Goal: Task Accomplishment & Management: Manage account settings

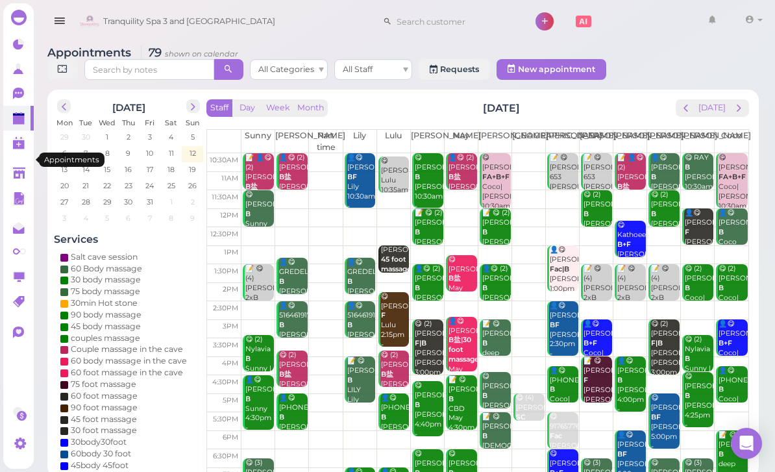
click at [740, 103] on span "next" at bounding box center [739, 108] width 12 height 12
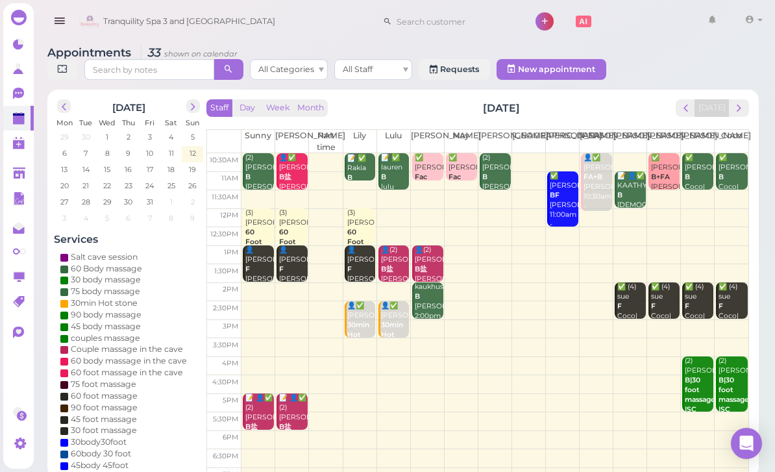
click at [731, 197] on td at bounding box center [494, 199] width 507 height 19
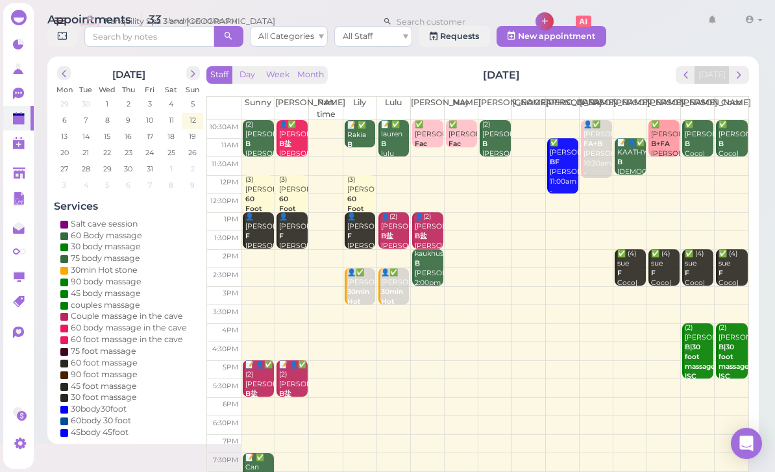
scroll to position [34, 0]
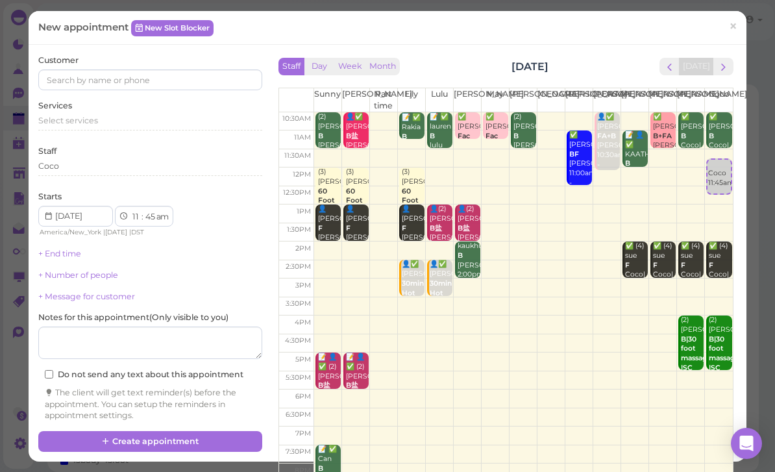
click at [721, 158] on link "Coco 11:45am" at bounding box center [719, 176] width 26 height 36
select select "30"
click at [721, 155] on div "Coco 11:30am" at bounding box center [718, 164] width 23 height 29
click at [176, 89] on div at bounding box center [150, 79] width 224 height 21
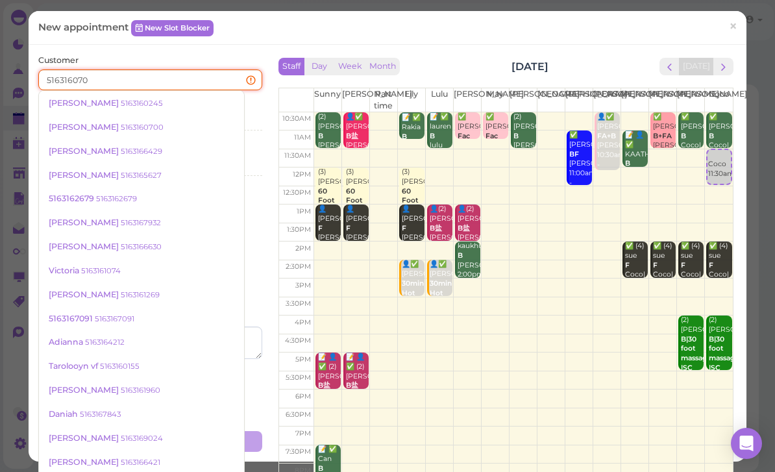
type input "5163160700"
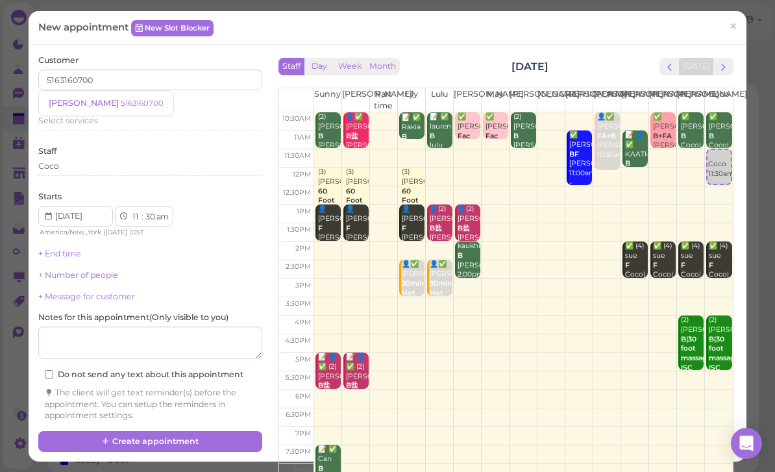
click at [97, 108] on link "[PERSON_NAME] 5163160700" at bounding box center [106, 103] width 134 height 25
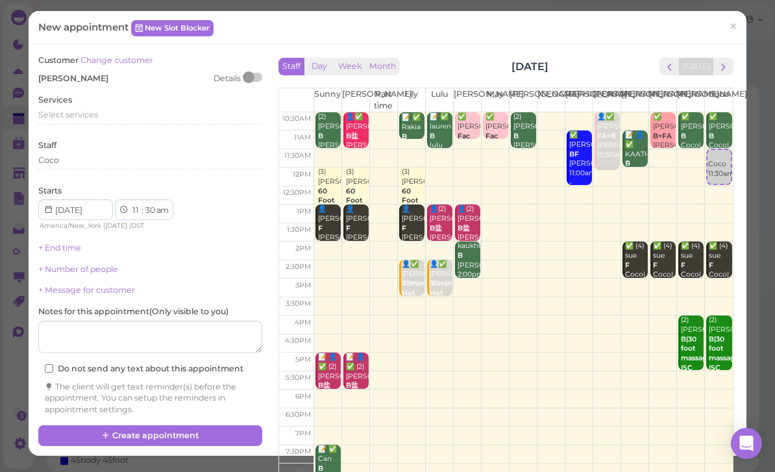
scroll to position [34, 0]
click at [86, 110] on span "Select services" at bounding box center [68, 115] width 60 height 10
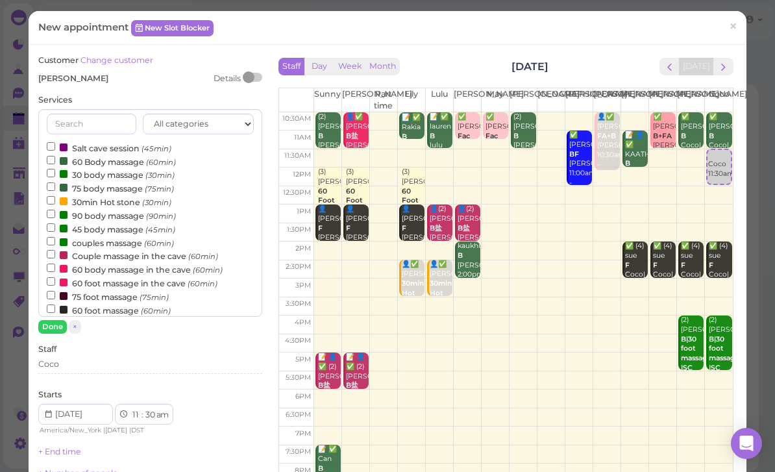
click at [114, 210] on label "90 body massage (90min)" at bounding box center [111, 215] width 129 height 14
click at [55, 210] on input "90 body massage (90min)" at bounding box center [51, 214] width 8 height 8
click at [60, 324] on button "Done" at bounding box center [52, 327] width 29 height 14
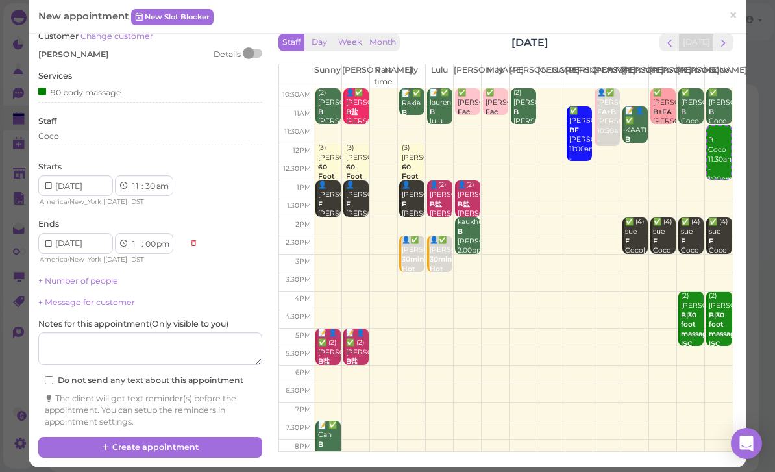
scroll to position [23, 0]
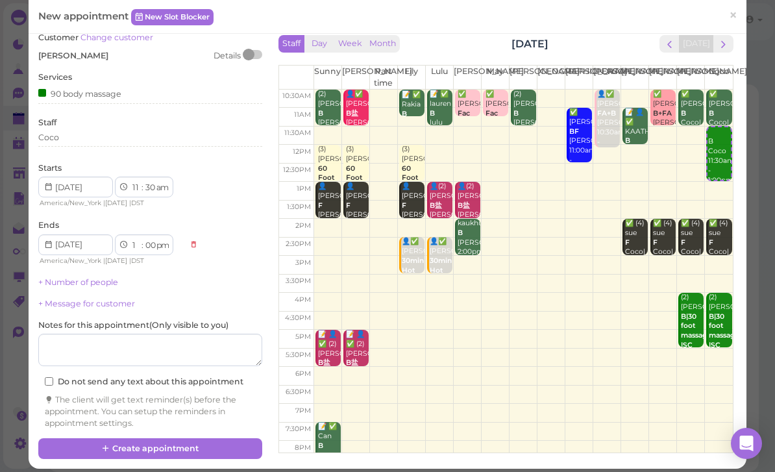
click at [158, 444] on button "Create appointment" at bounding box center [150, 448] width 224 height 21
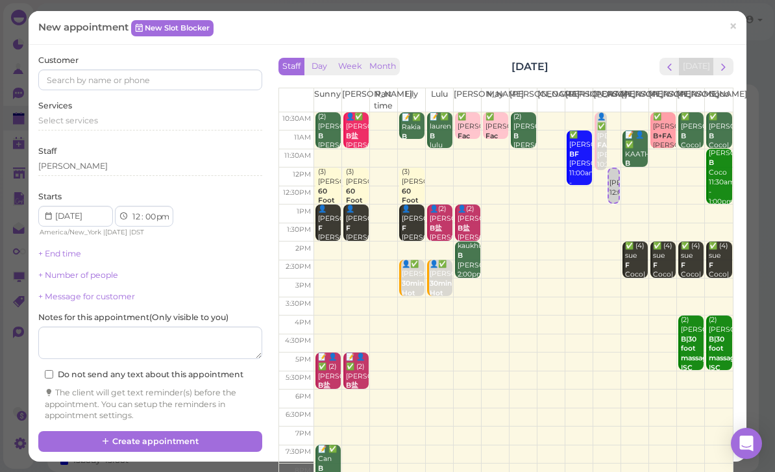
click at [735, 25] on span "×" at bounding box center [733, 27] width 8 height 18
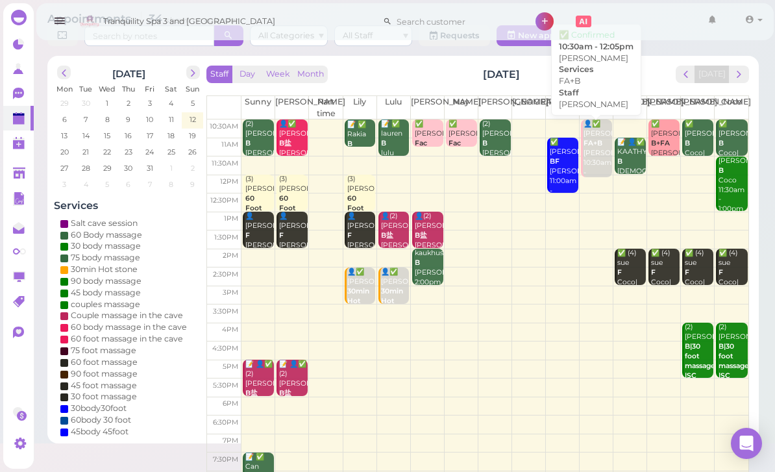
click at [598, 147] on b "FA+B" at bounding box center [592, 143] width 19 height 8
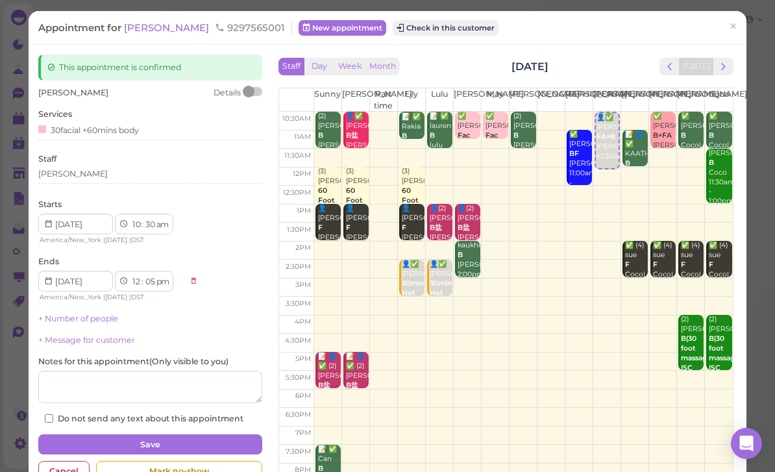
click at [151, 313] on div "+ Number of people" at bounding box center [150, 319] width 224 height 12
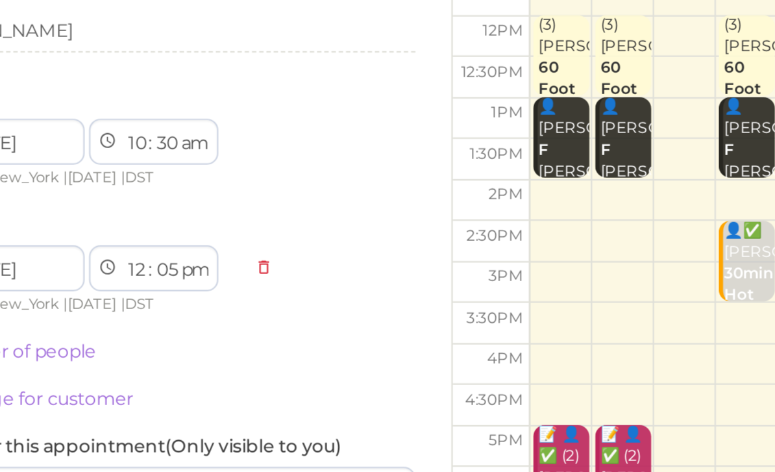
click at [143, 275] on select "00 05 10 15 20 25 30 35 40 45 50 55" at bounding box center [149, 282] width 13 height 14
select select "00"
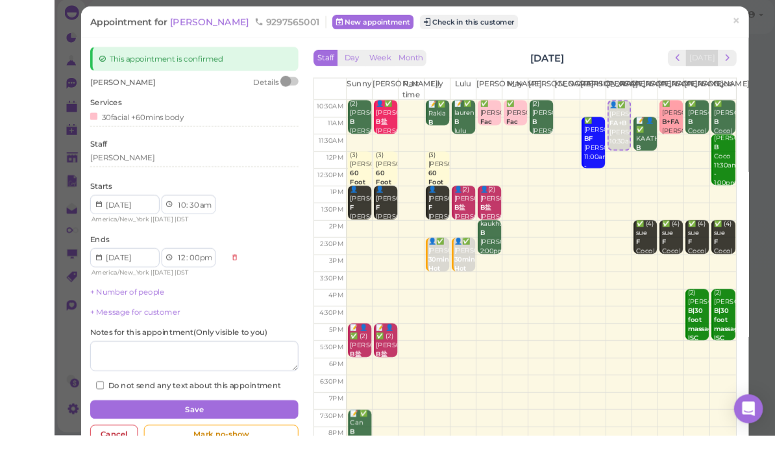
scroll to position [42, 0]
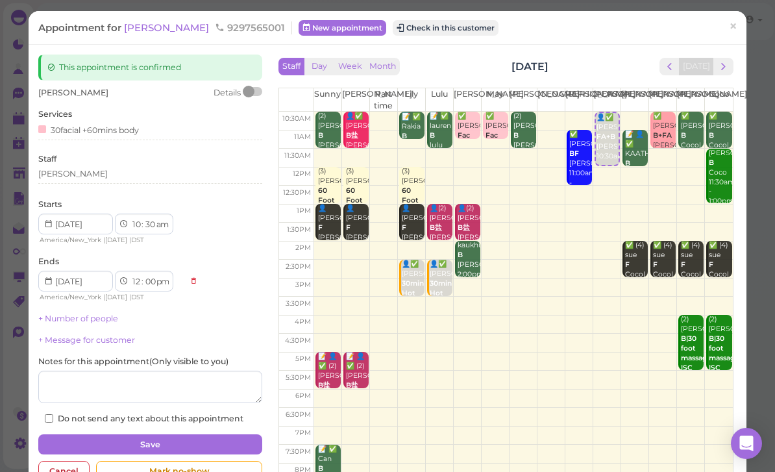
click at [197, 437] on button "Save" at bounding box center [150, 444] width 224 height 21
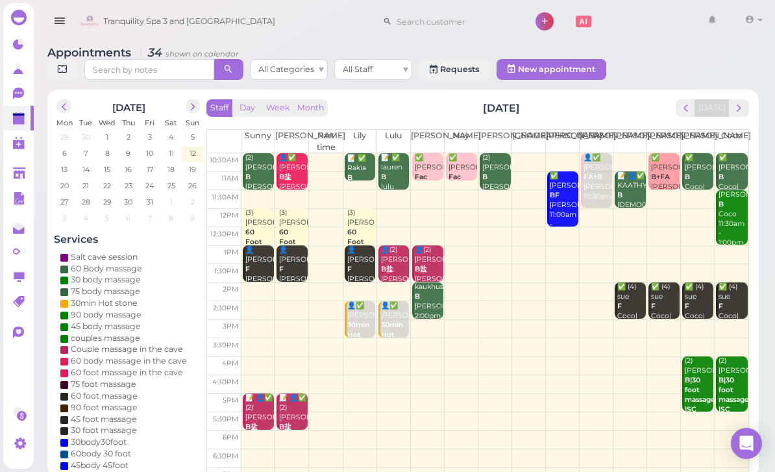
click at [594, 205] on div "👤✅ [PERSON_NAME] FA+B [PERSON_NAME] 10:30am - 12:00pm" at bounding box center [597, 186] width 29 height 67
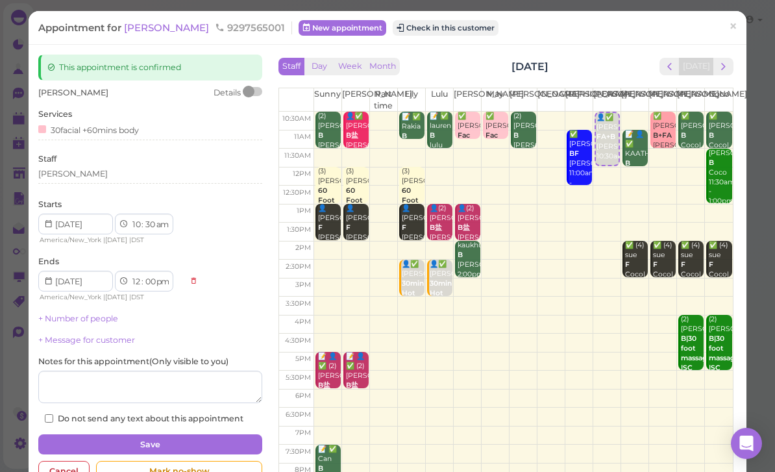
click at [725, 74] on button "next" at bounding box center [723, 67] width 20 height 18
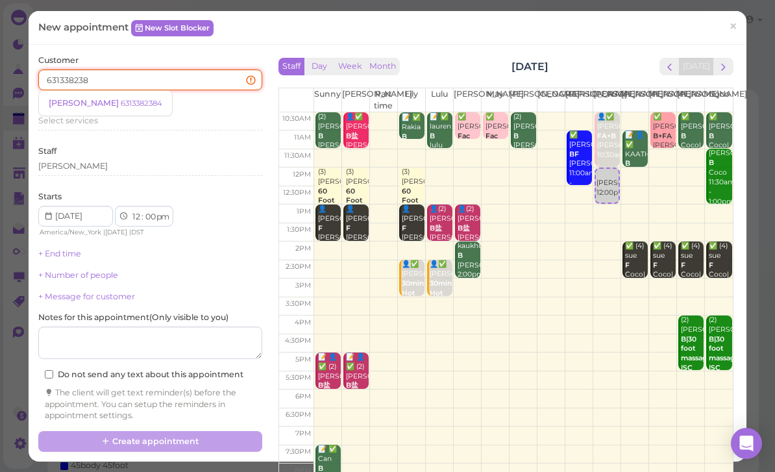
type input "6313382384"
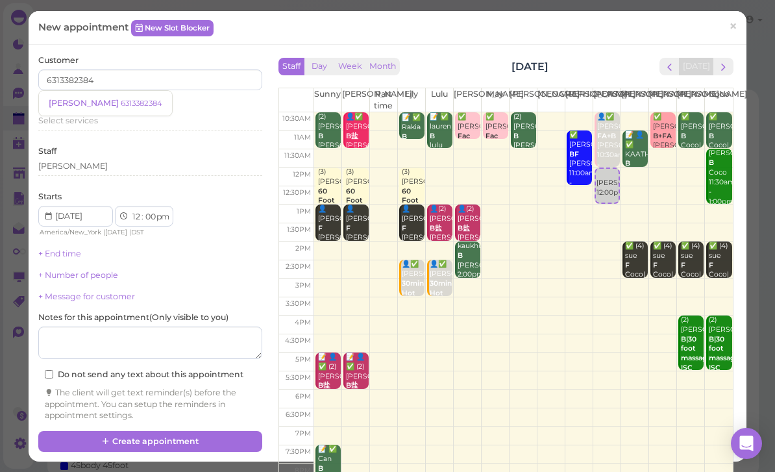
click at [121, 102] on small "6313382384" at bounding box center [142, 103] width 42 height 9
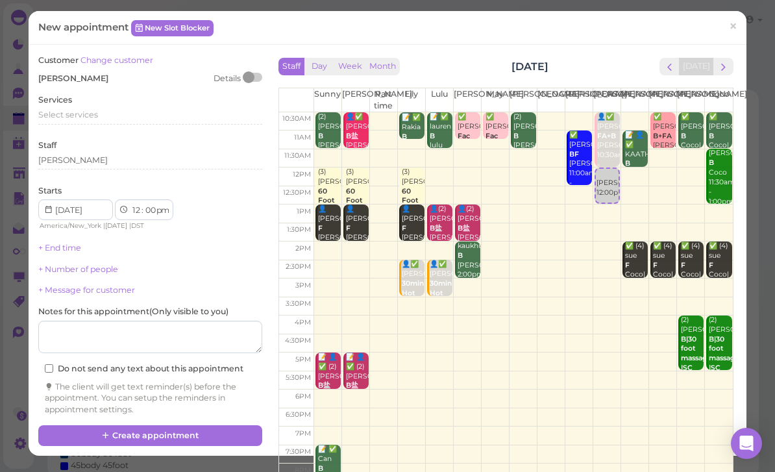
click at [84, 110] on span "Select services" at bounding box center [68, 115] width 60 height 10
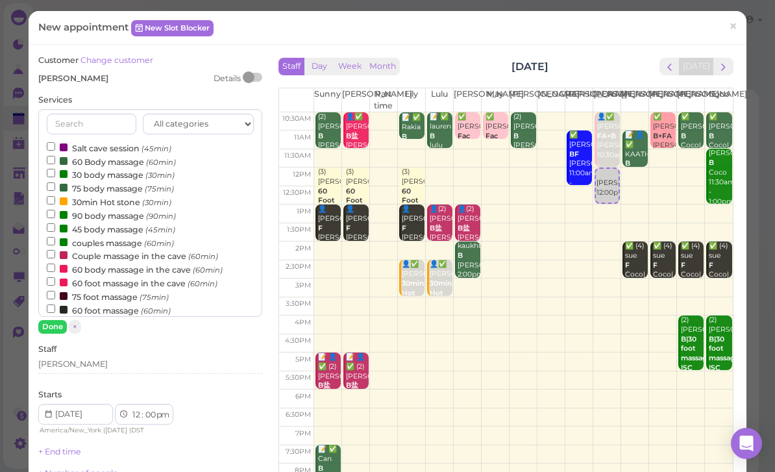
click at [149, 240] on small "(60min)" at bounding box center [159, 243] width 30 height 9
click at [55, 240] on input "couples massage (60min)" at bounding box center [51, 241] width 8 height 8
click at [58, 321] on button "Done" at bounding box center [52, 327] width 29 height 14
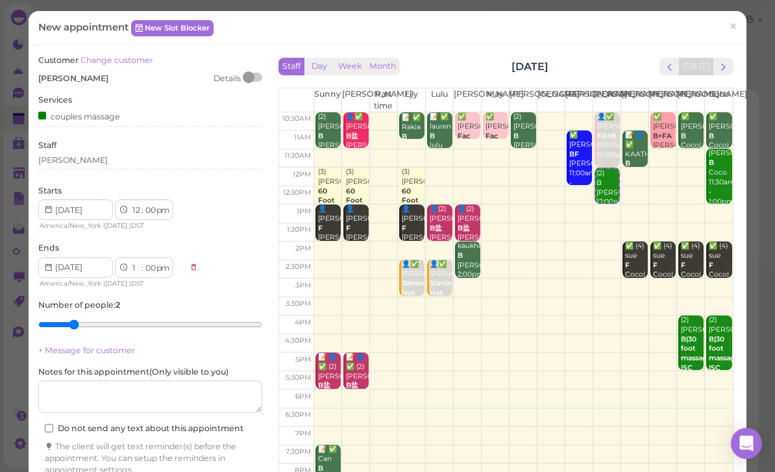
click at [90, 166] on div "[PERSON_NAME]" at bounding box center [150, 162] width 224 height 16
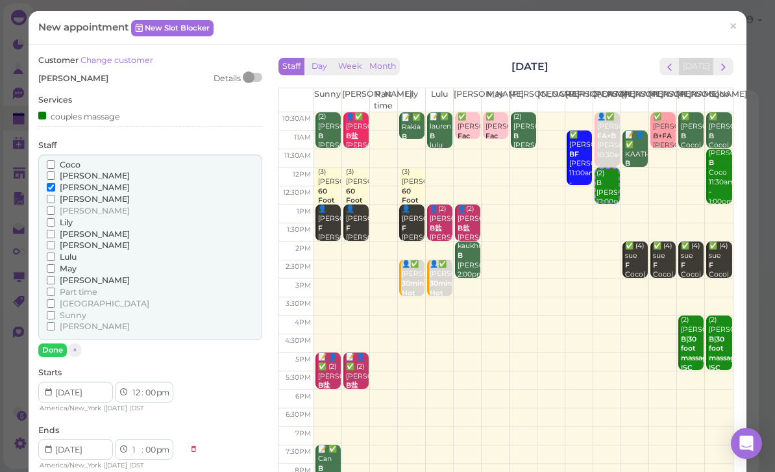
click at [67, 171] on span "[PERSON_NAME]" at bounding box center [95, 176] width 70 height 10
click at [55, 171] on input "[PERSON_NAME]" at bounding box center [51, 175] width 8 height 8
click at [57, 343] on button "Done" at bounding box center [52, 350] width 29 height 14
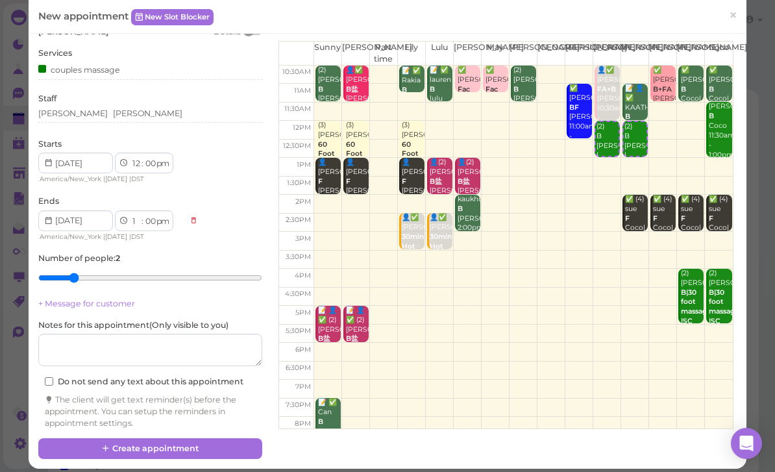
scroll to position [47, 0]
click at [178, 444] on button "Create appointment" at bounding box center [150, 448] width 224 height 21
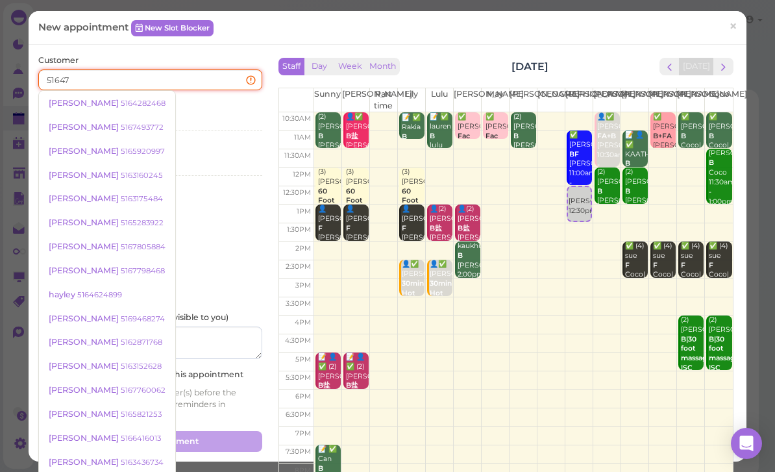
type input "516472"
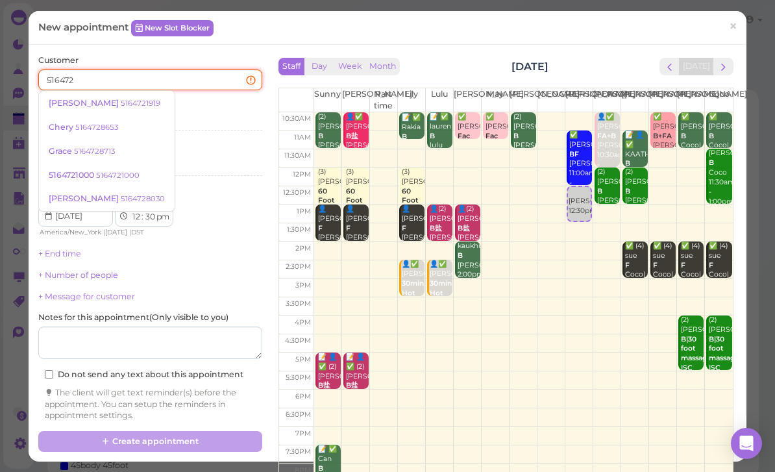
select select "11"
select select "15"
select select "am"
type input "5"
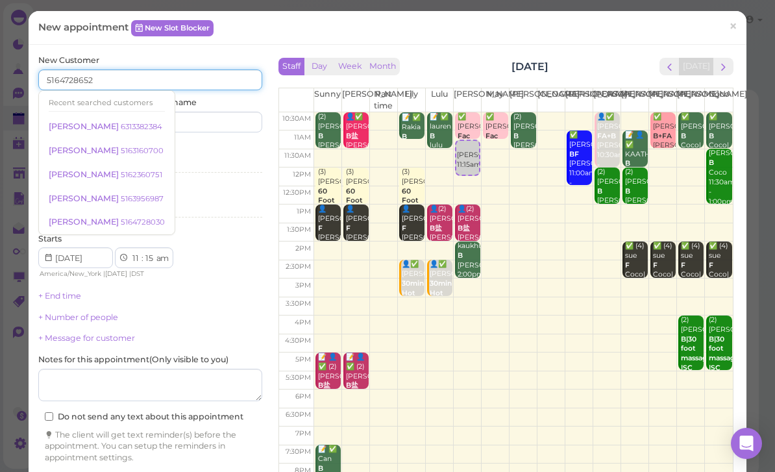
type input "5164728652"
click at [224, 120] on input at bounding box center [208, 122] width 108 height 21
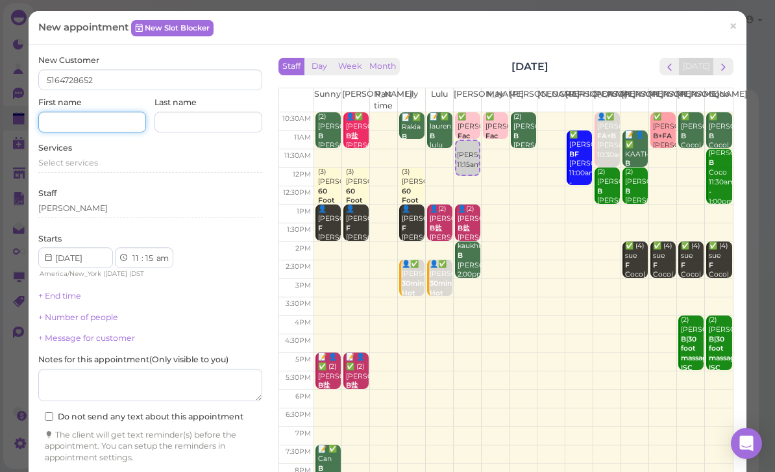
click at [110, 125] on input at bounding box center [92, 122] width 108 height 21
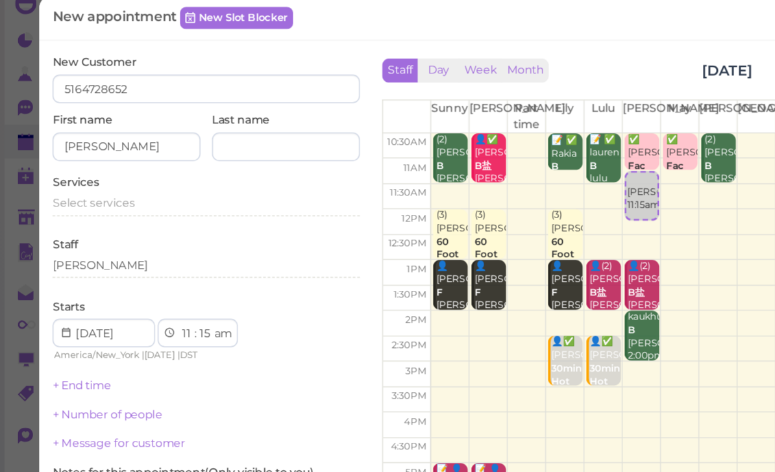
type input "[PERSON_NAME]"
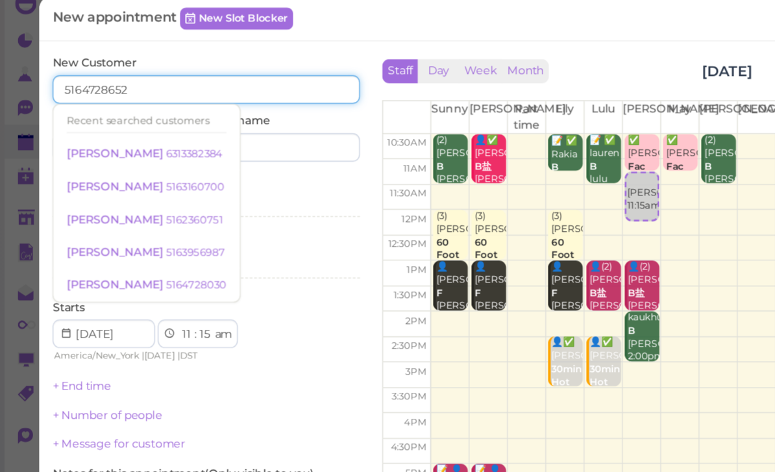
type input "516472865"
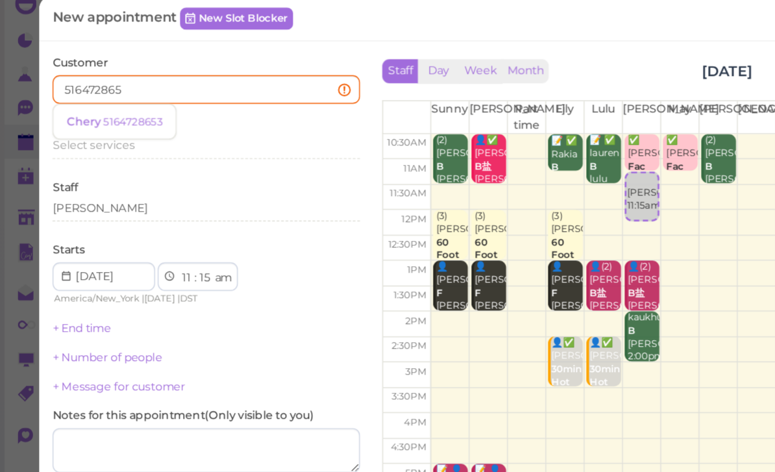
click at [102, 99] on small "5164728653" at bounding box center [96, 103] width 43 height 9
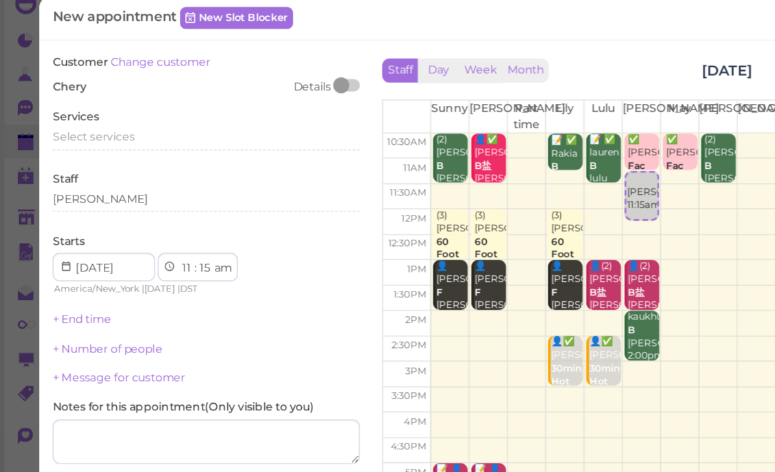
click at [81, 110] on span "Select services" at bounding box center [68, 115] width 60 height 10
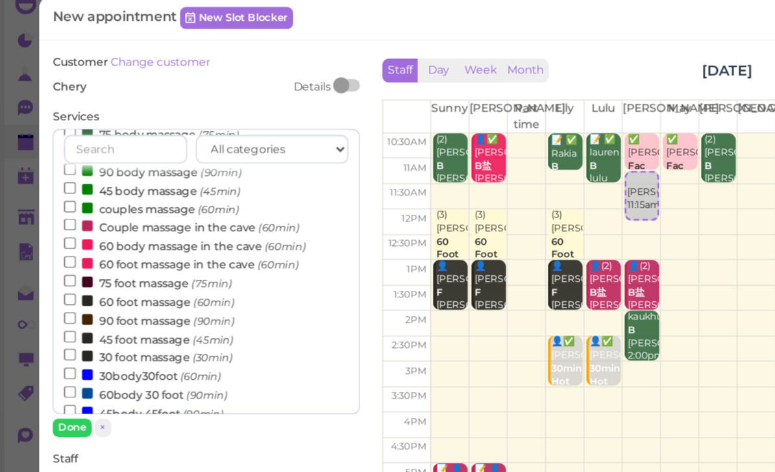
scroll to position [91, 0]
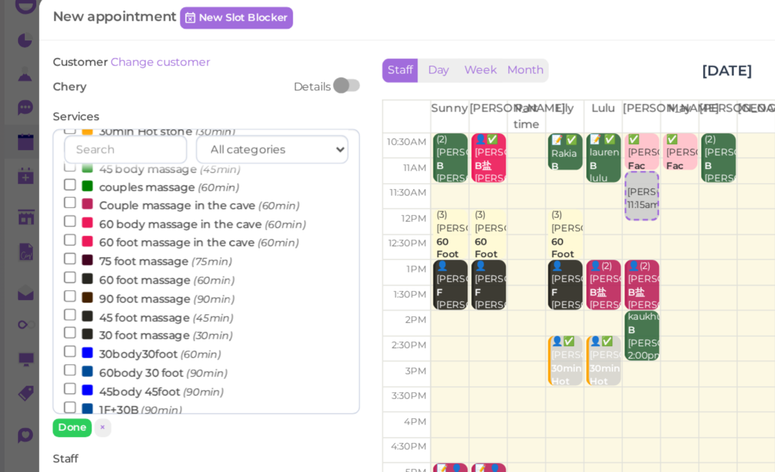
click at [119, 279] on label "60body 30 foot (90min)" at bounding box center [106, 286] width 119 height 14
click at [55, 280] on input "60body 30 foot (90min)" at bounding box center [51, 284] width 8 height 8
click at [55, 320] on button "Done" at bounding box center [52, 327] width 29 height 14
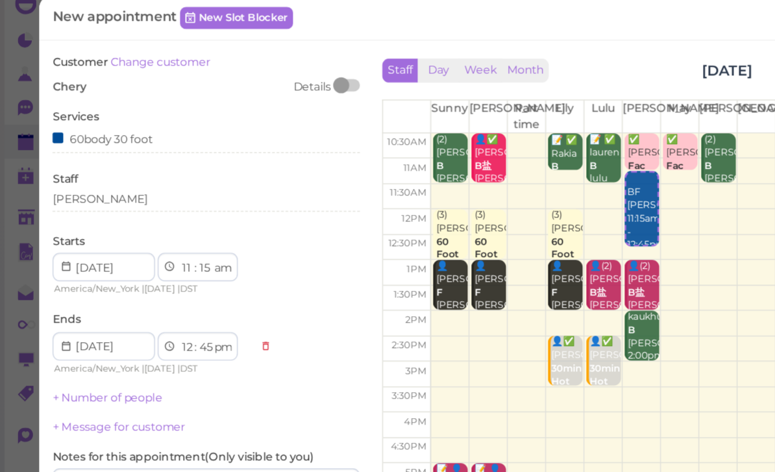
click at [87, 300] on link "+ Number of people" at bounding box center [78, 305] width 80 height 10
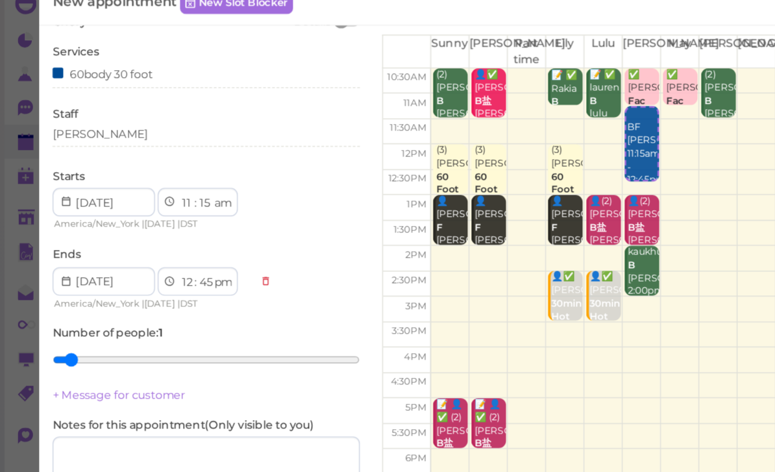
scroll to position [47, 0]
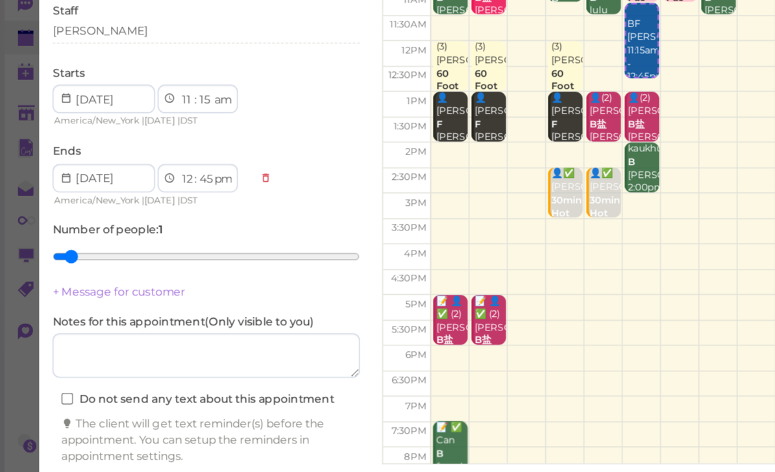
click at [169, 438] on button "Create appointment" at bounding box center [150, 448] width 224 height 21
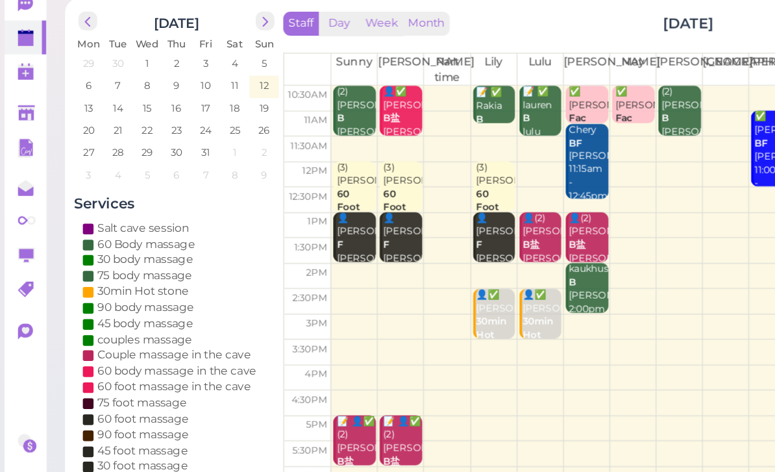
click at [426, 181] on div "[PERSON_NAME] [PERSON_NAME] 11:15am - 12:45pm" at bounding box center [428, 210] width 29 height 58
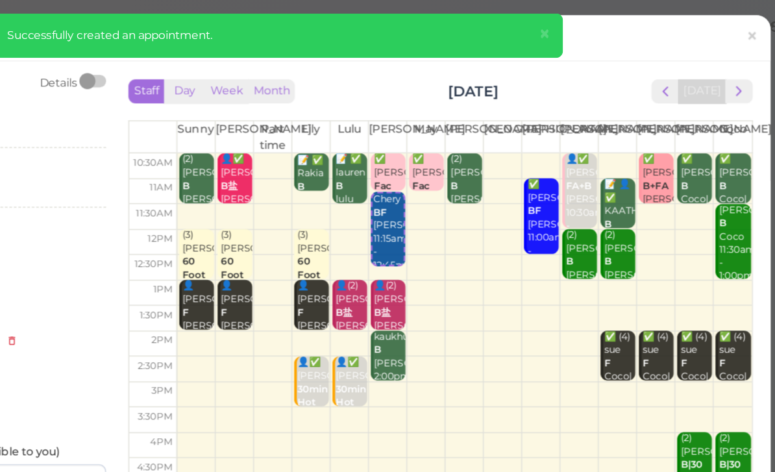
click at [578, 25] on span "×" at bounding box center [582, 25] width 8 height 18
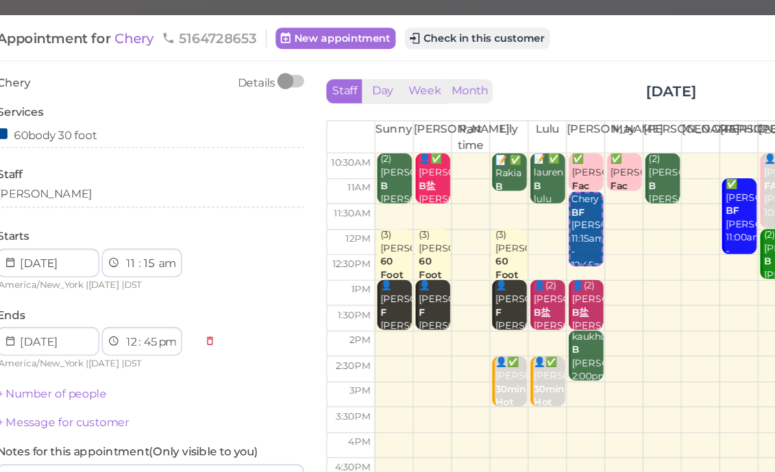
click at [124, 29] on span "Chery" at bounding box center [139, 27] width 31 height 12
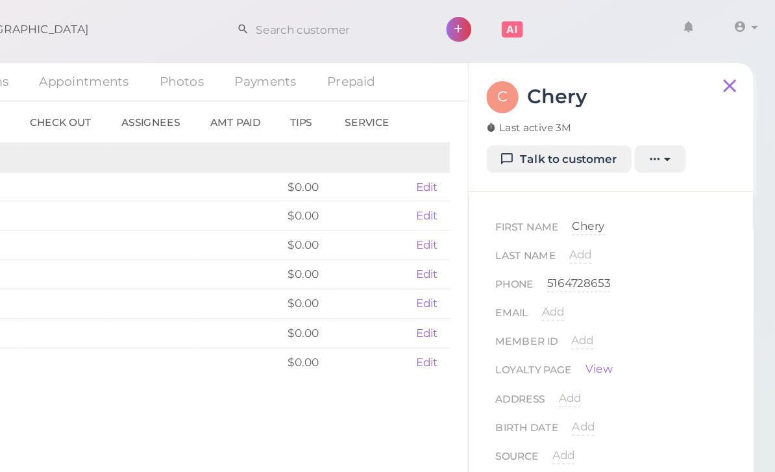
click at [565, 116] on link "Talk to customer" at bounding box center [618, 116] width 106 height 21
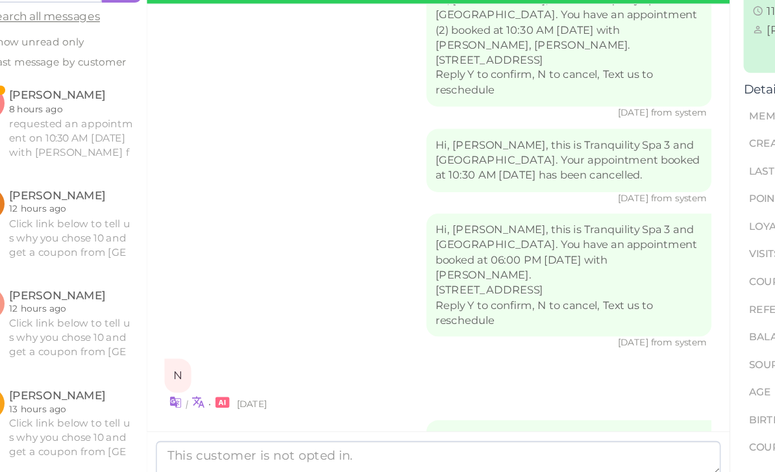
scroll to position [42, 0]
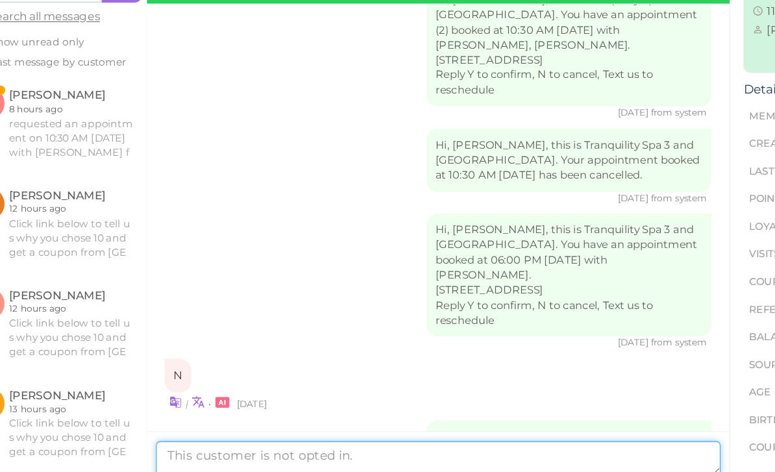
click at [201, 419] on textarea at bounding box center [396, 432] width 411 height 26
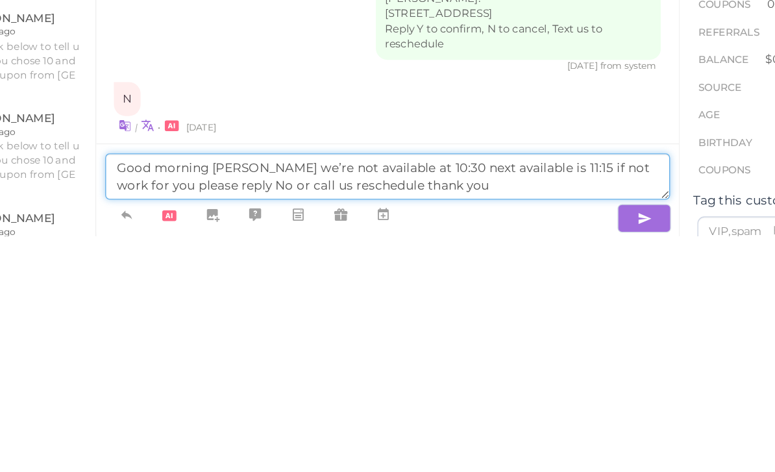
type textarea "Good morning [PERSON_NAME] we’re not available at 10:30 next available is 11:15…"
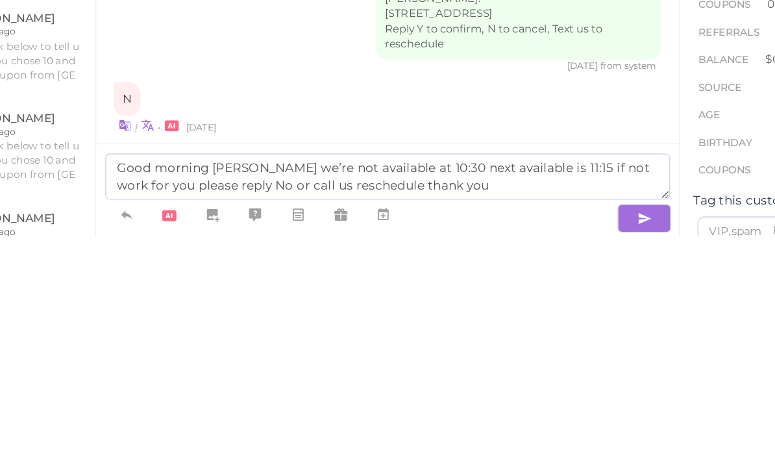
click at [578, 452] on icon "button" at bounding box center [583, 458] width 10 height 13
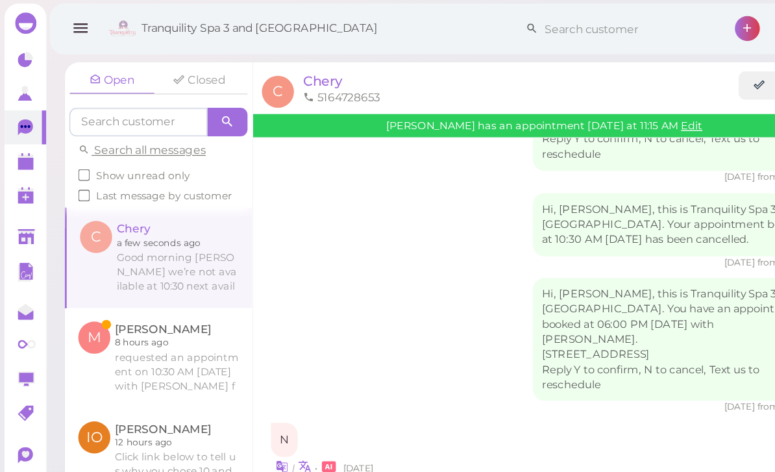
scroll to position [40, 0]
click at [140, 225] on link at bounding box center [115, 261] width 136 height 73
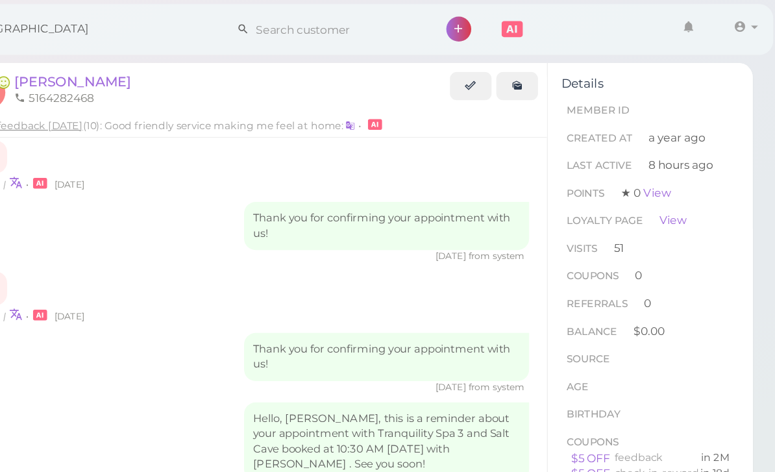
scroll to position [40, 0]
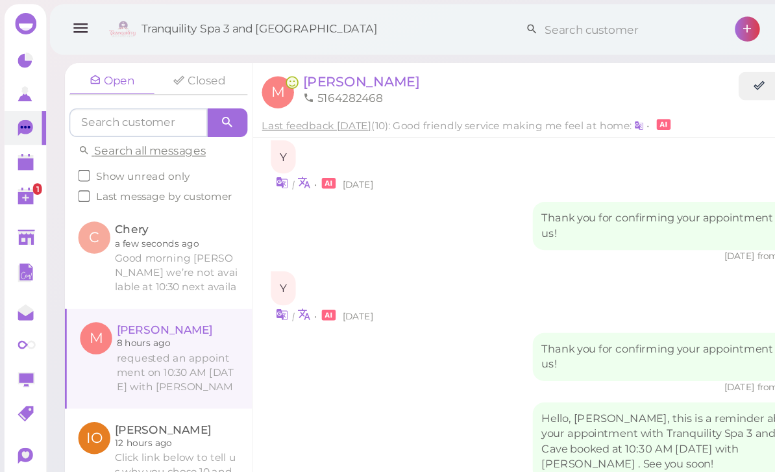
click at [18, 127] on link at bounding box center [18, 118] width 30 height 25
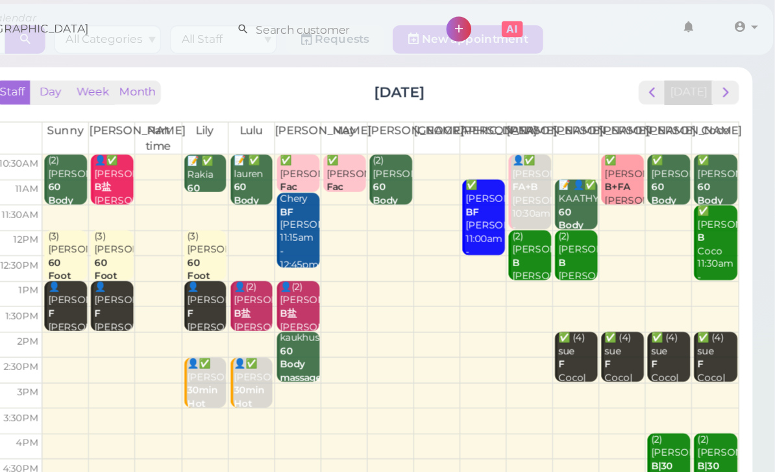
scroll to position [40, 0]
click at [733, 69] on span "next" at bounding box center [739, 68] width 12 height 12
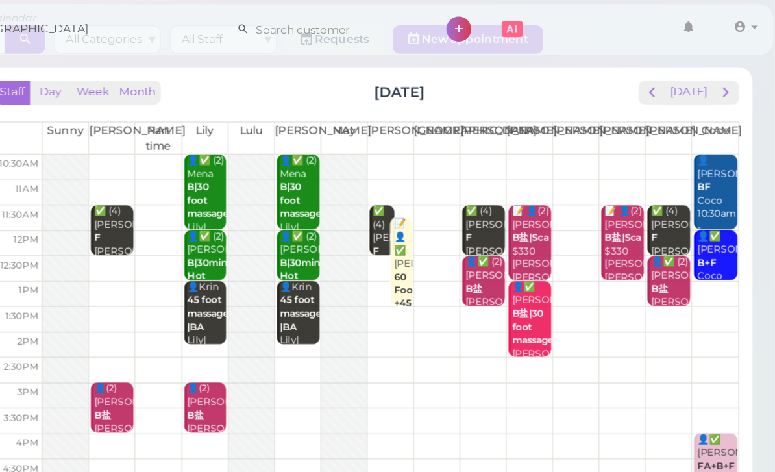
click at [549, 166] on div "✅ (4) [PERSON_NAME] F [PERSON_NAME] |[PERSON_NAME]|[PERSON_NAME]|[PERSON_NAME] …" at bounding box center [563, 203] width 29 height 106
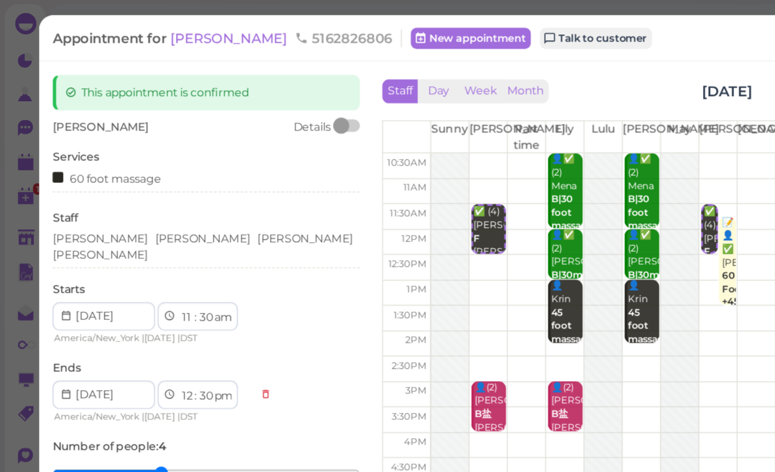
click at [165, 176] on div "[PERSON_NAME] [PERSON_NAME] [PERSON_NAME]" at bounding box center [150, 179] width 224 height 23
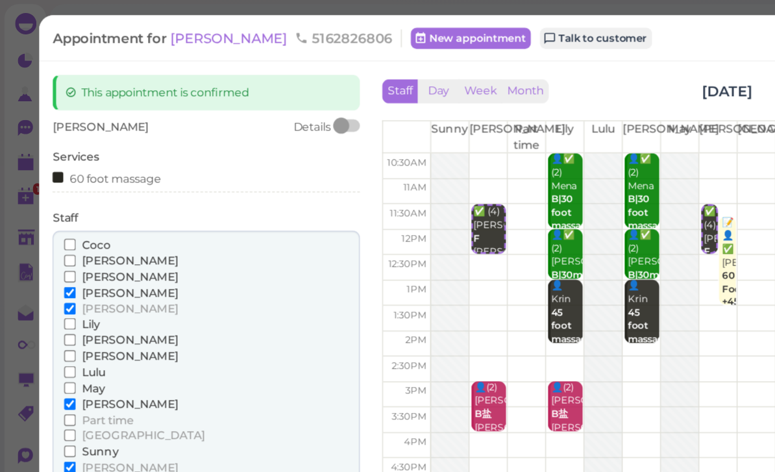
click at [73, 188] on span "[PERSON_NAME]" at bounding box center [95, 190] width 70 height 10
click at [55, 188] on input "[PERSON_NAME]" at bounding box center [51, 190] width 8 height 8
click at [84, 211] on span "[PERSON_NAME]" at bounding box center [95, 213] width 70 height 10
click at [55, 211] on input "[PERSON_NAME]" at bounding box center [51, 213] width 8 height 8
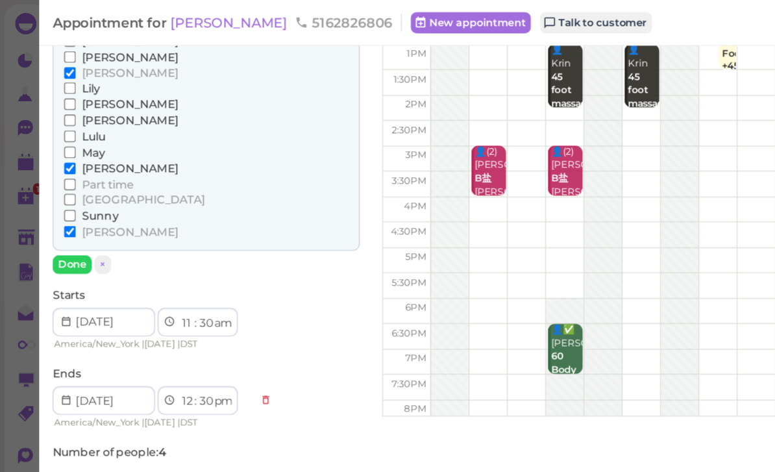
click at [56, 186] on button "Done" at bounding box center [52, 193] width 29 height 14
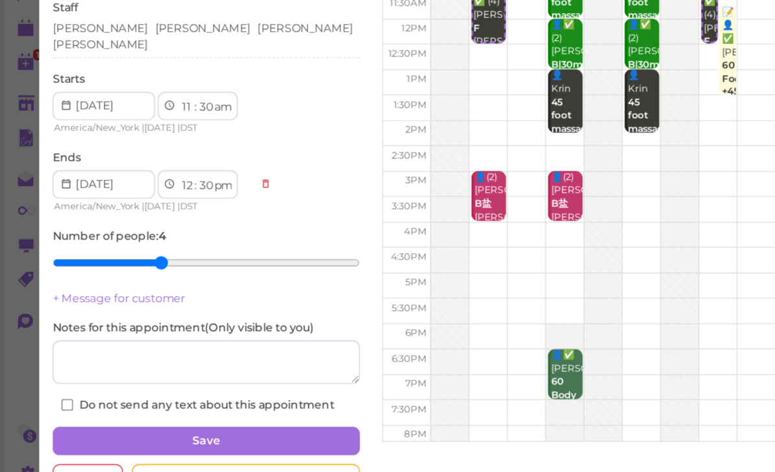
scroll to position [42, 0]
click at [174, 409] on button "Save" at bounding box center [150, 419] width 224 height 21
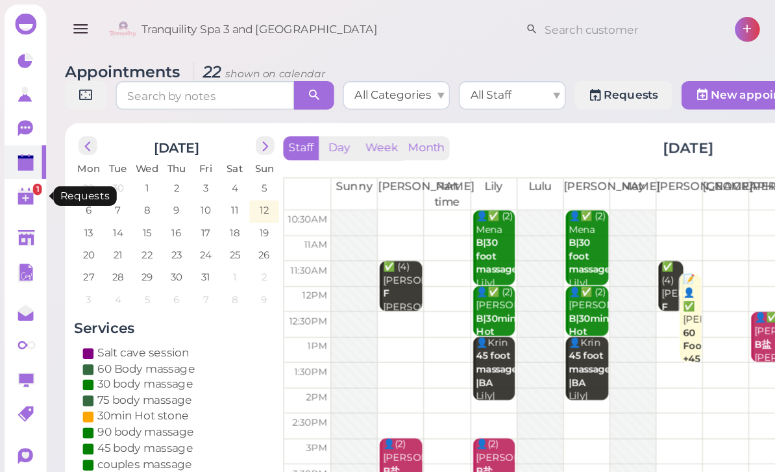
click at [5, 143] on link "1" at bounding box center [18, 142] width 30 height 25
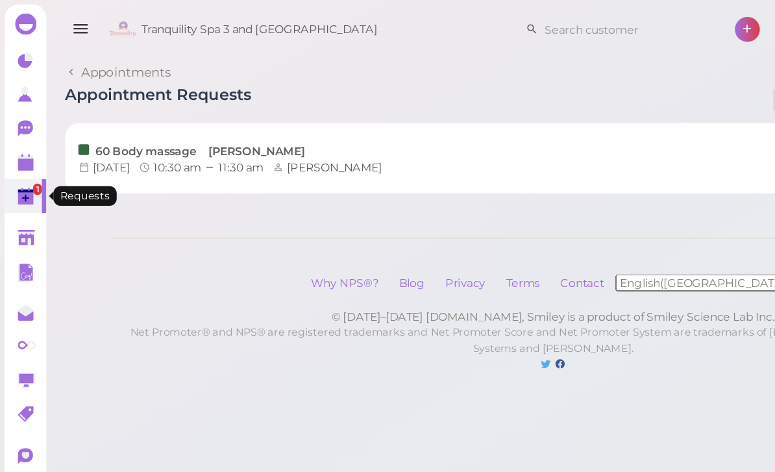
click at [18, 140] on polygon at bounding box center [19, 139] width 12 height 3
click at [20, 143] on polygon at bounding box center [19, 144] width 12 height 9
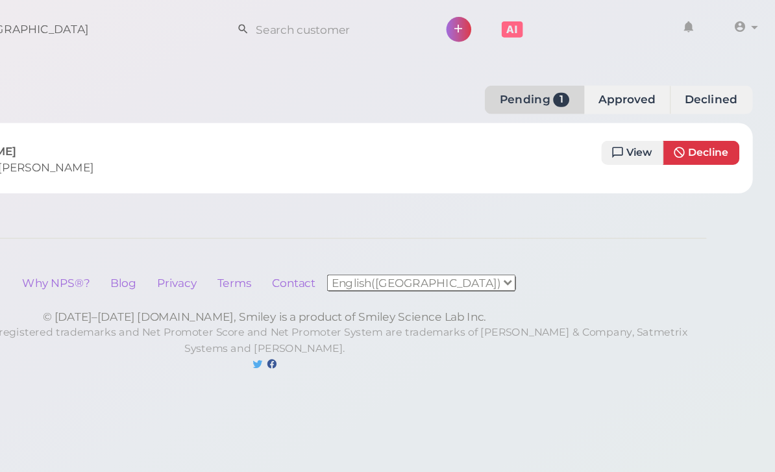
click at [666, 113] on span "View" at bounding box center [675, 110] width 19 height 9
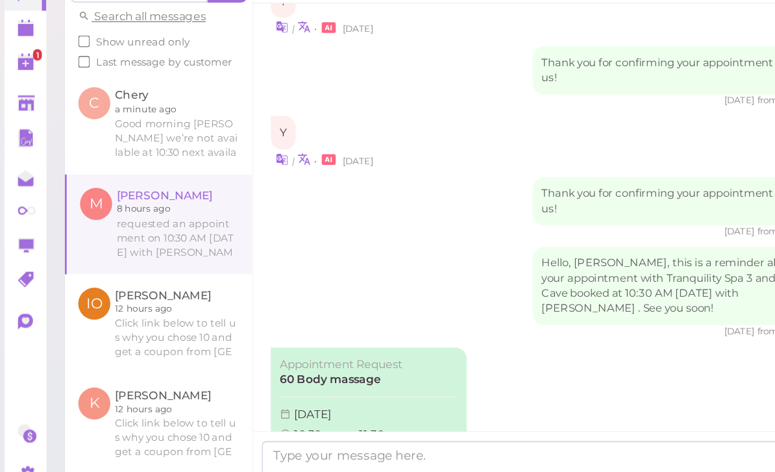
scroll to position [42, 0]
click at [274, 449] on link "Approve" at bounding box center [269, 458] width 130 height 19
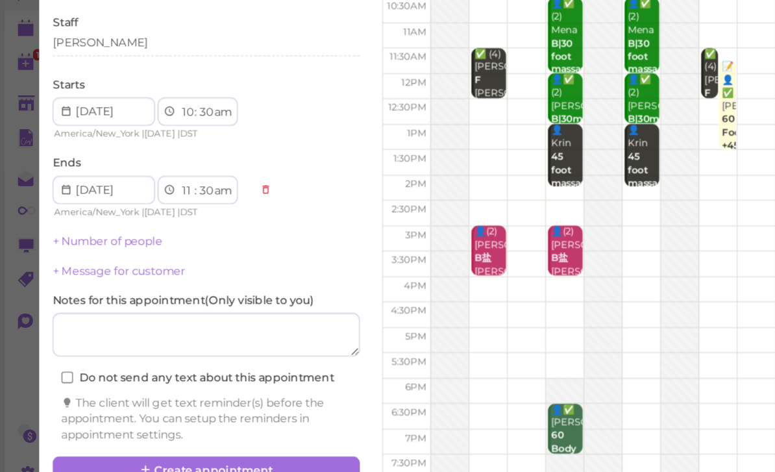
scroll to position [42, 0]
click at [199, 430] on button "Create appointment" at bounding box center [150, 440] width 224 height 21
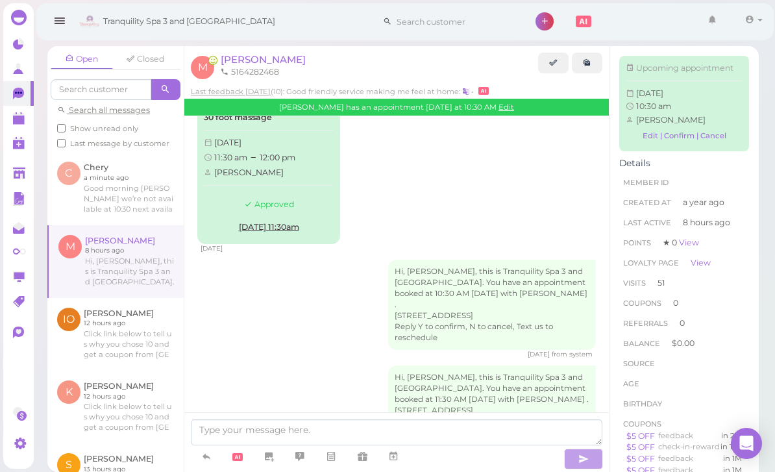
scroll to position [1707, 0]
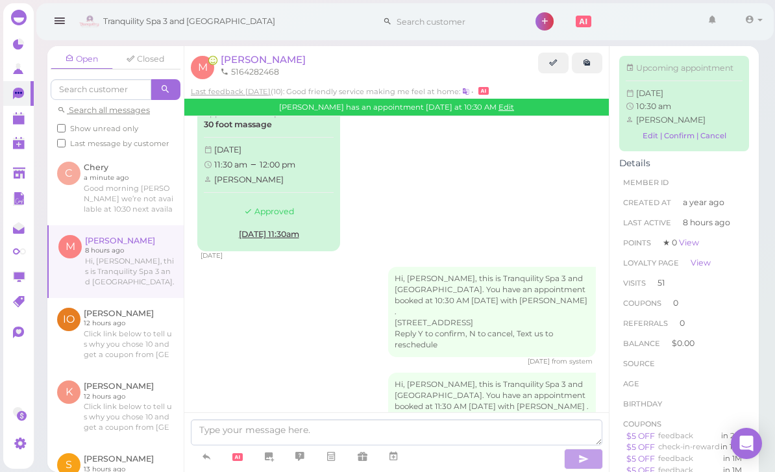
click at [6, 118] on link at bounding box center [18, 118] width 30 height 25
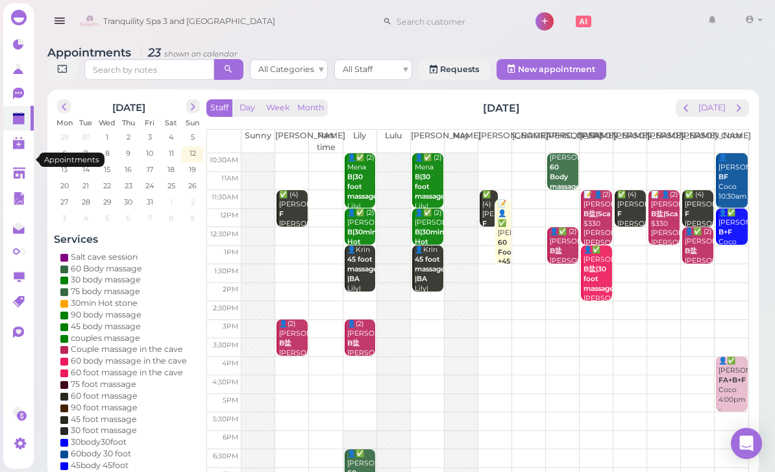
click at [692, 109] on span "prev" at bounding box center [685, 108] width 12 height 12
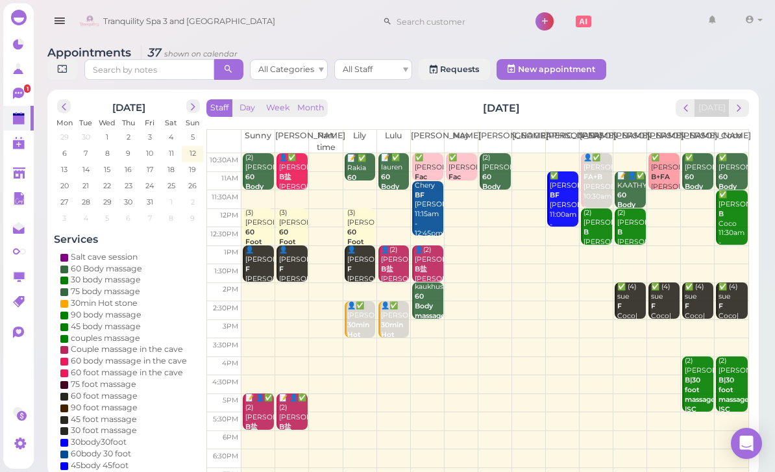
click at [677, 24] on div "Tranquility Spa 3 and [GEOGRAPHIC_DATA] 1 Account" at bounding box center [421, 21] width 691 height 37
